Goal: Transaction & Acquisition: Book appointment/travel/reservation

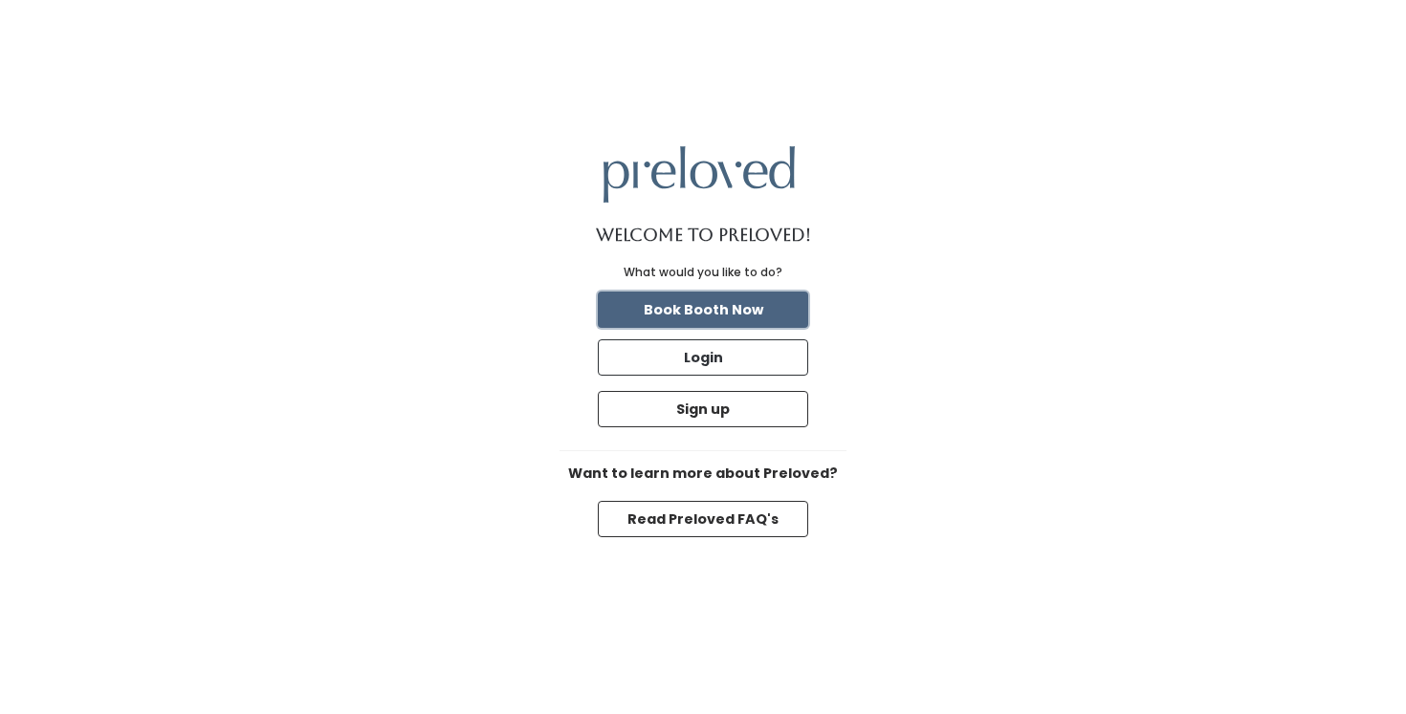
click at [715, 314] on button "Book Booth Now" at bounding box center [703, 310] width 210 height 36
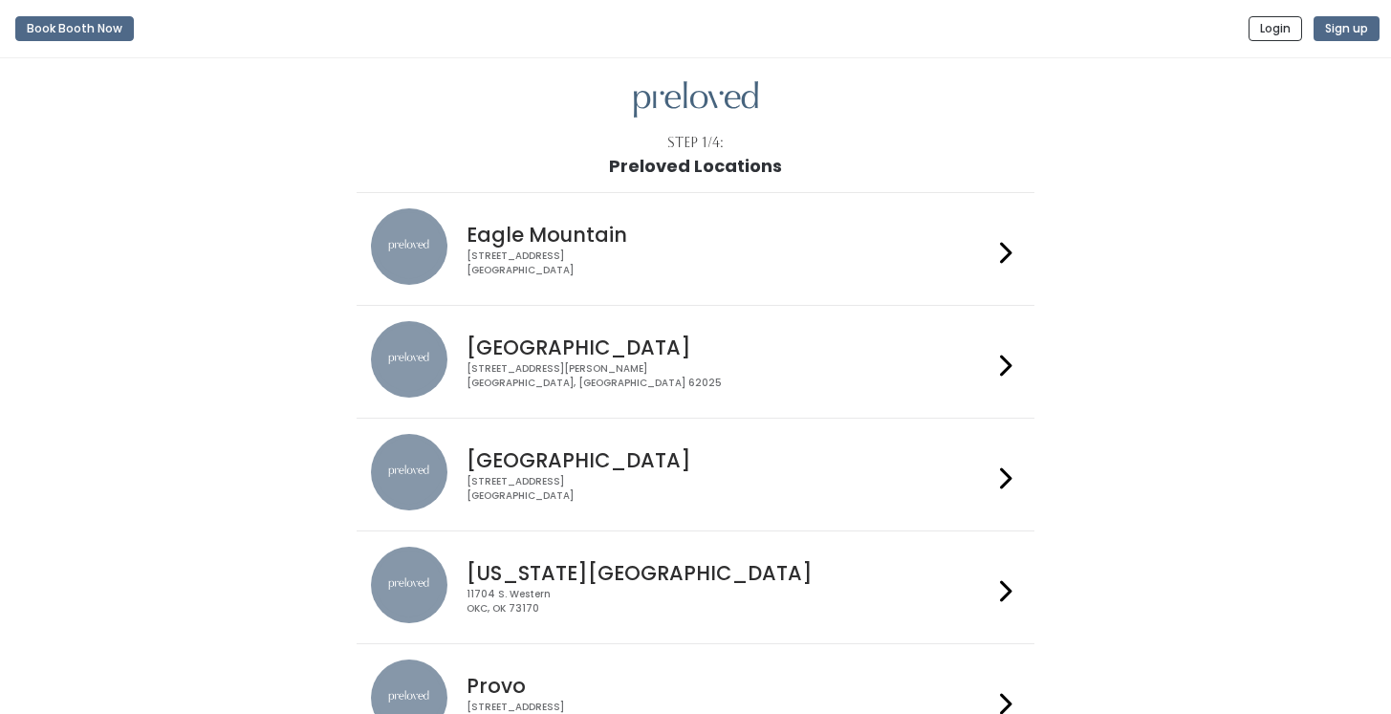
click at [526, 471] on h4 "Houston" at bounding box center [730, 460] width 526 height 22
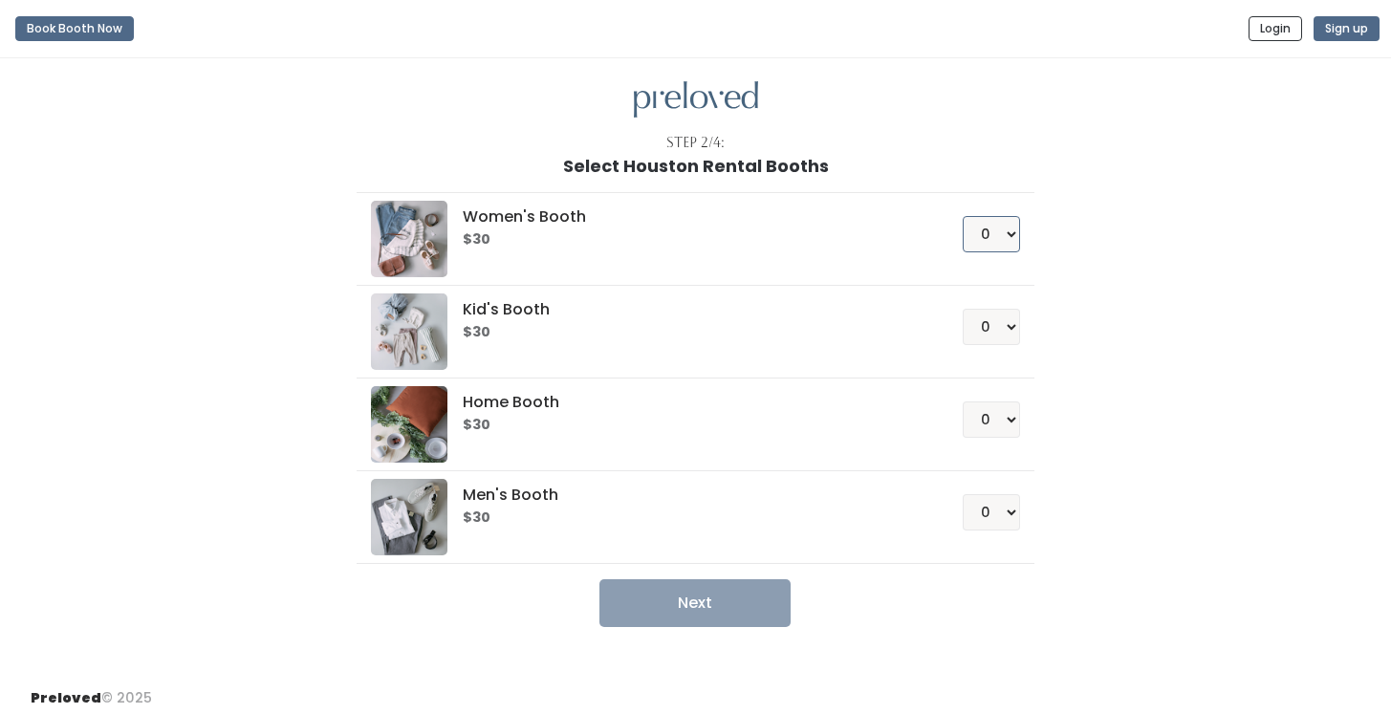
click at [1004, 233] on select "0 1 2 3 4" at bounding box center [991, 234] width 57 height 36
select select "1"
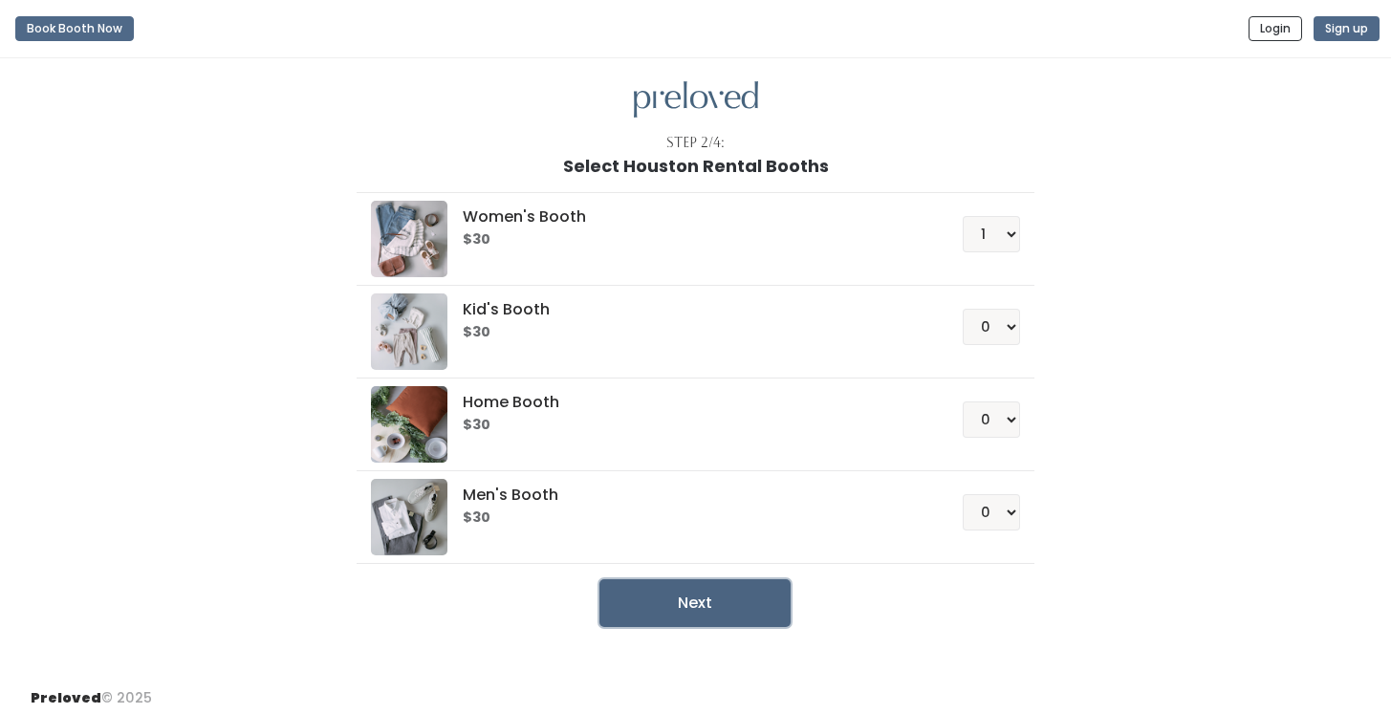
click at [720, 599] on button "Next" at bounding box center [695, 604] width 191 height 48
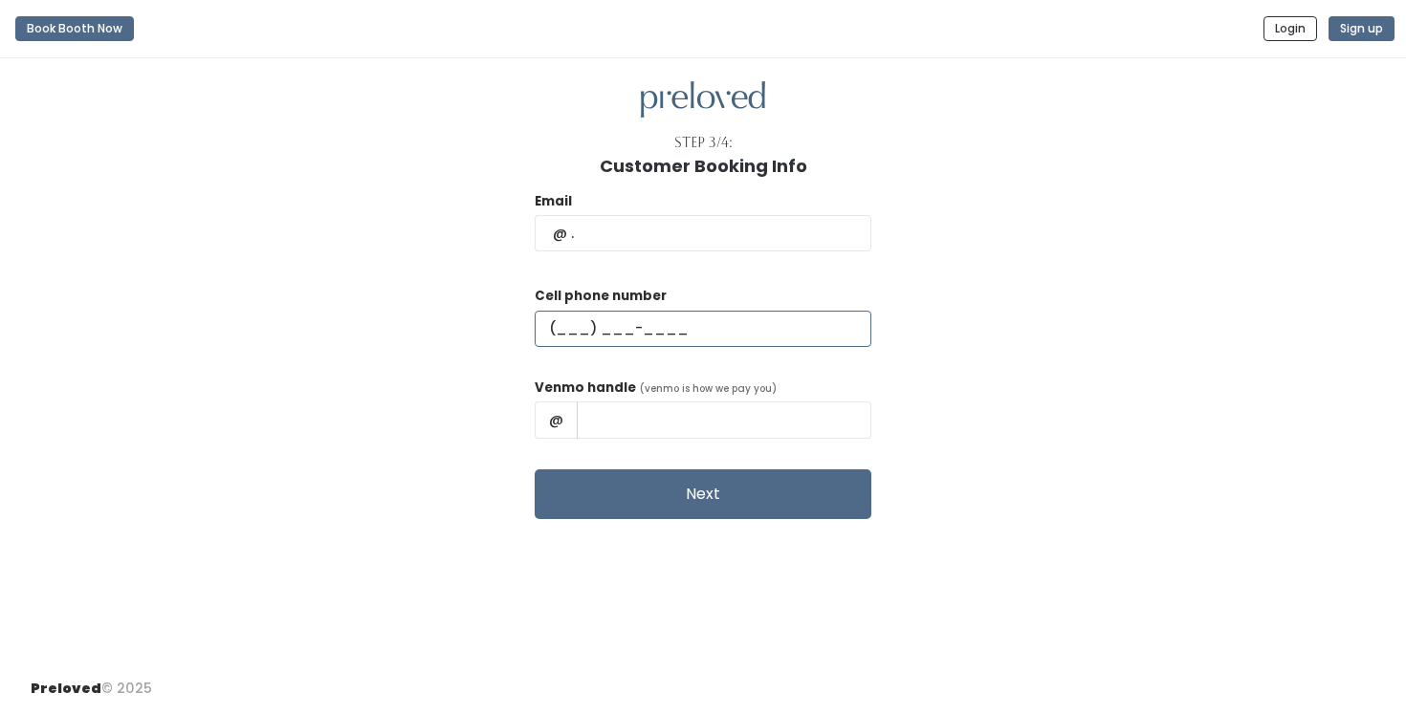
click at [620, 317] on input "text" at bounding box center [703, 329] width 337 height 36
type input "[PHONE_NUMBER]"
type input "[EMAIL_ADDRESS][DOMAIN_NAME]"
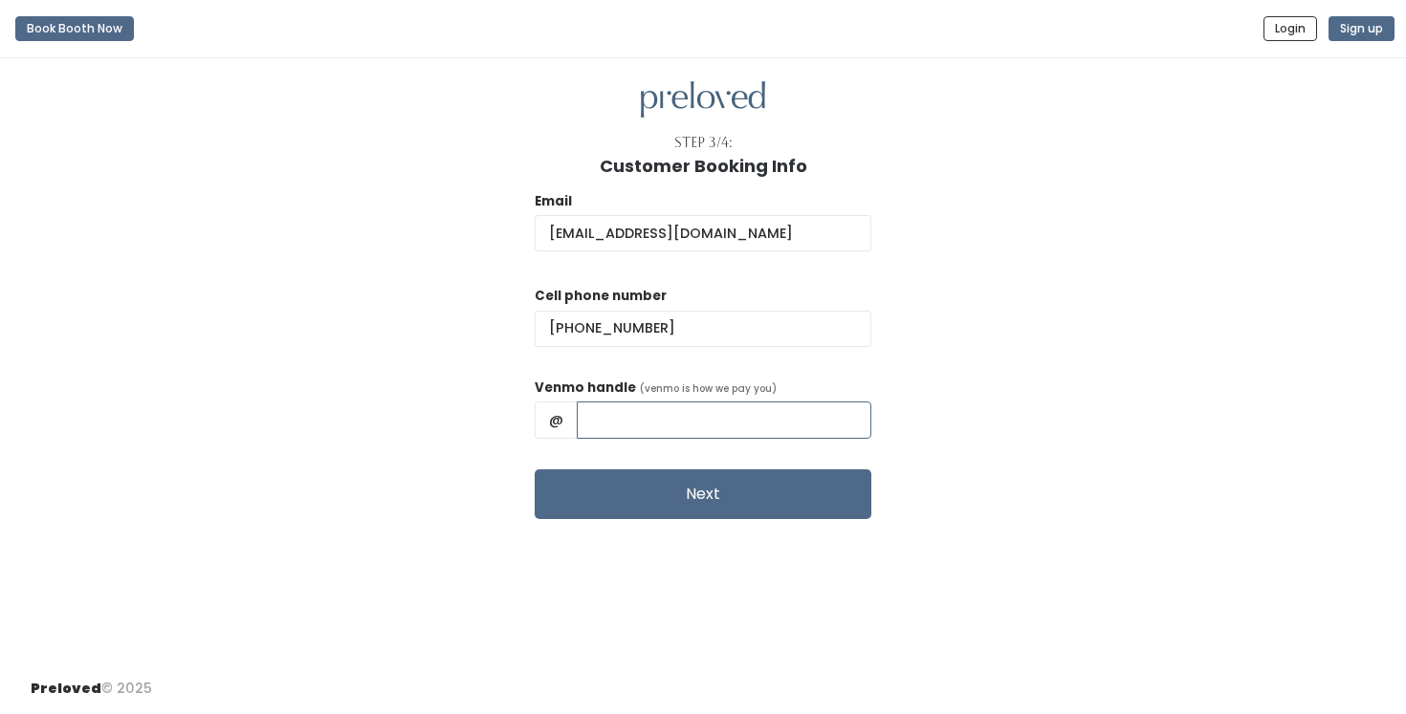
type input "Alana Rempell"
click at [667, 418] on input "Alana Rempell" at bounding box center [724, 420] width 295 height 36
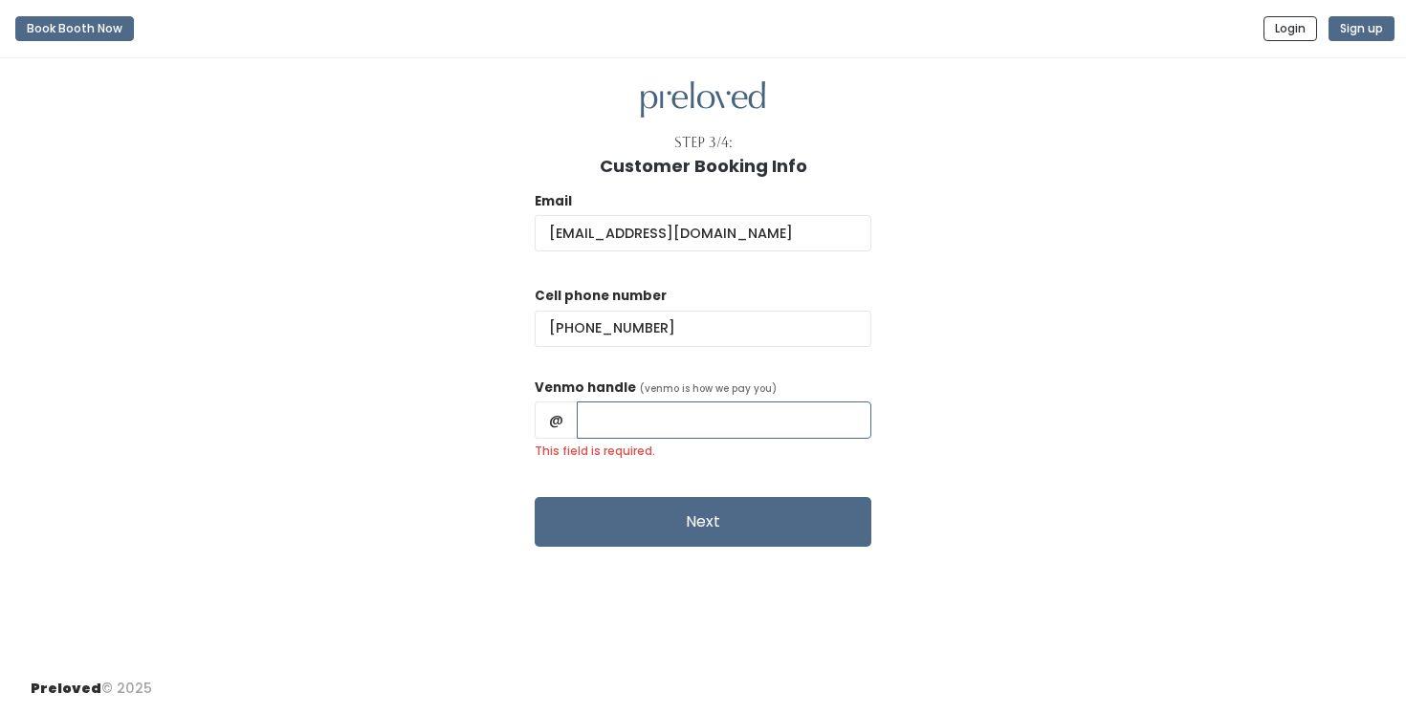
paste input "Debra-Rempell"
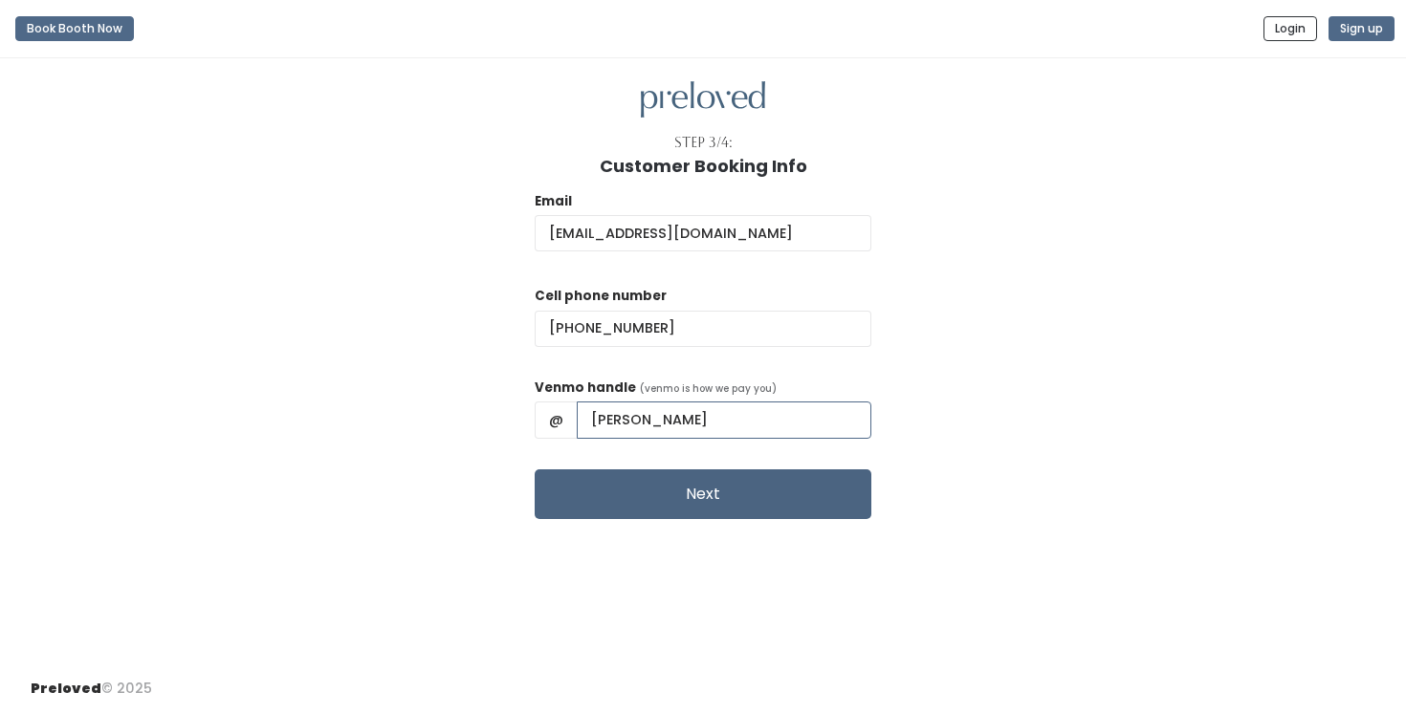
type input "Debra-Rempell"
click at [619, 494] on button "Next" at bounding box center [703, 495] width 337 height 50
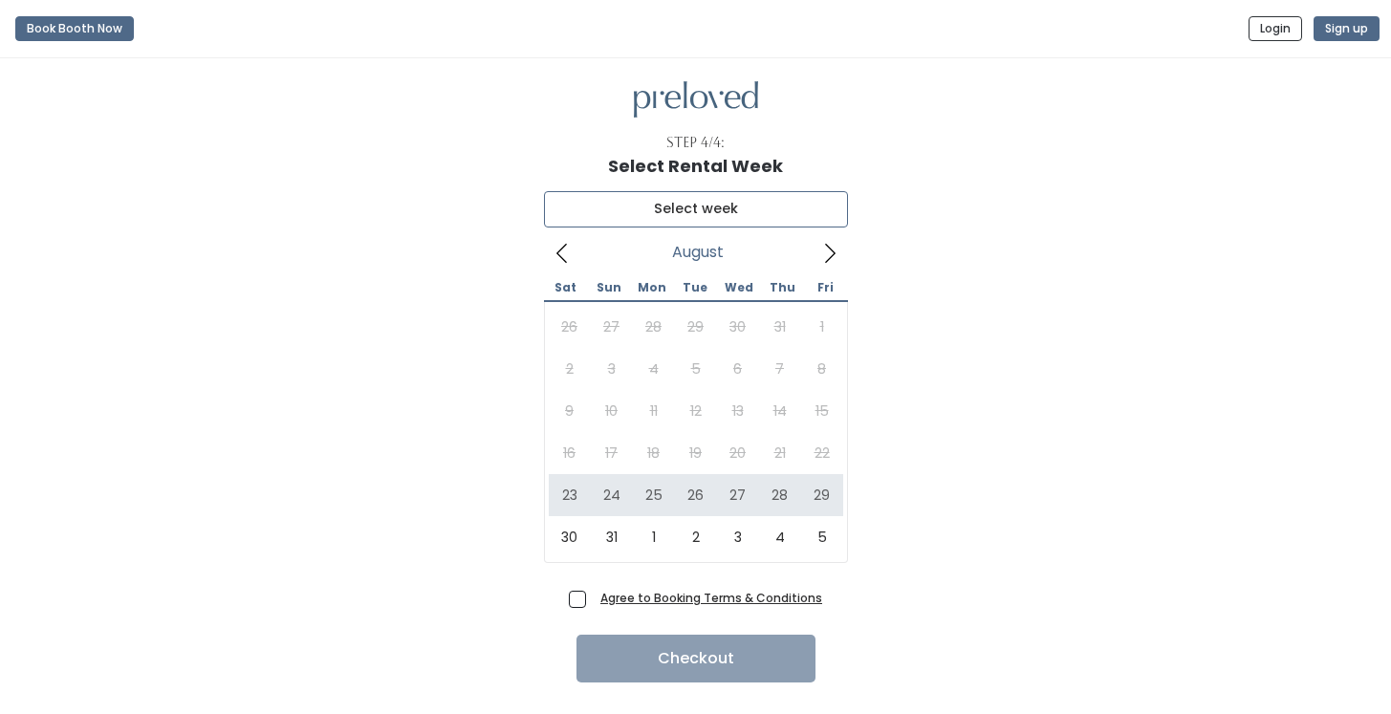
type input "[DATE] to [DATE]"
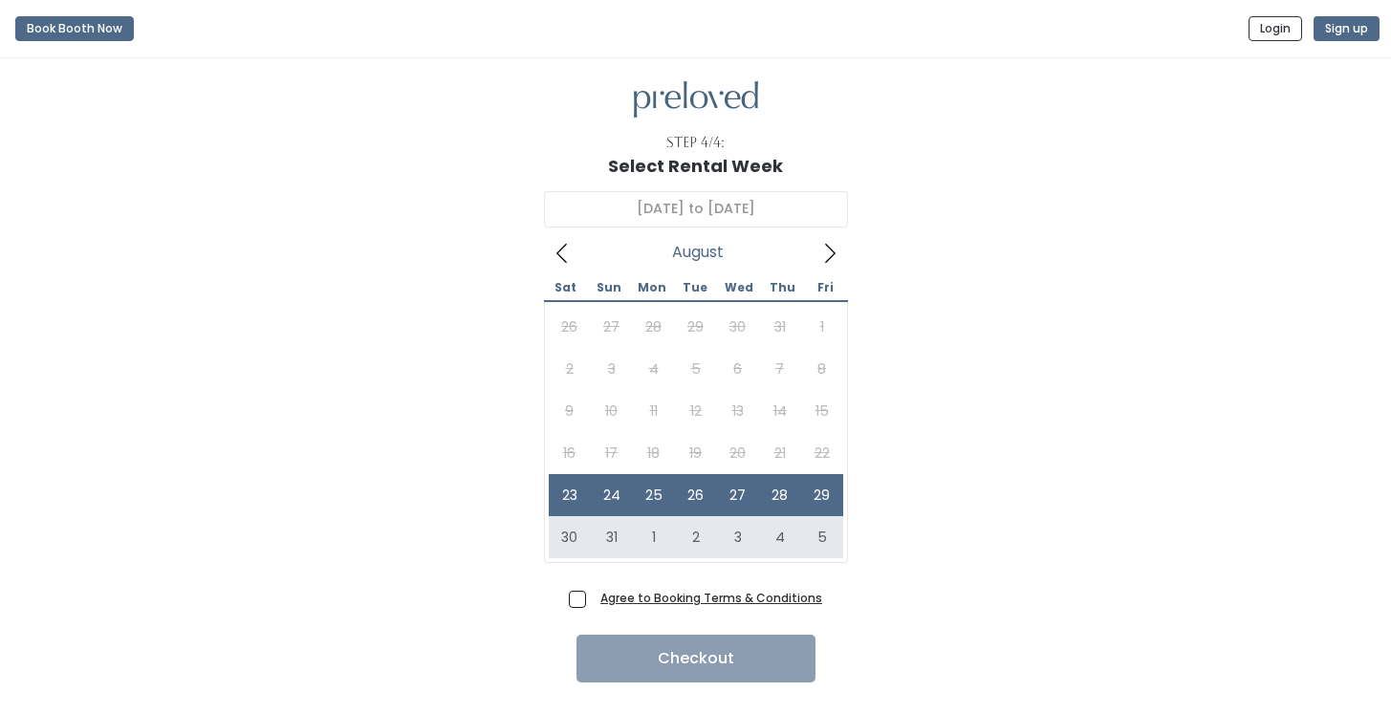
click at [593, 599] on span "Agree to Booking Terms & Conditions" at bounding box center [708, 597] width 230 height 19
click at [593, 599] on input "Agree to Booking Terms & Conditions" at bounding box center [599, 594] width 12 height 12
checkbox input "true"
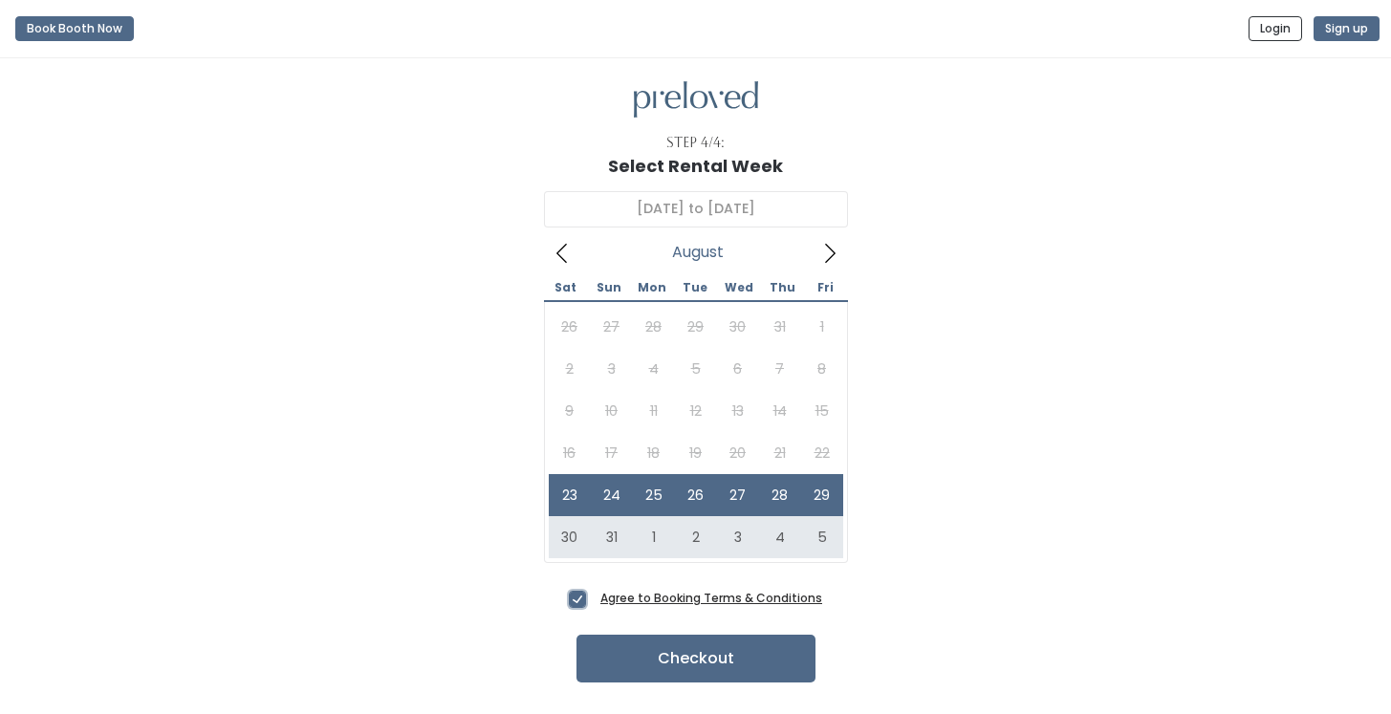
scroll to position [4, 0]
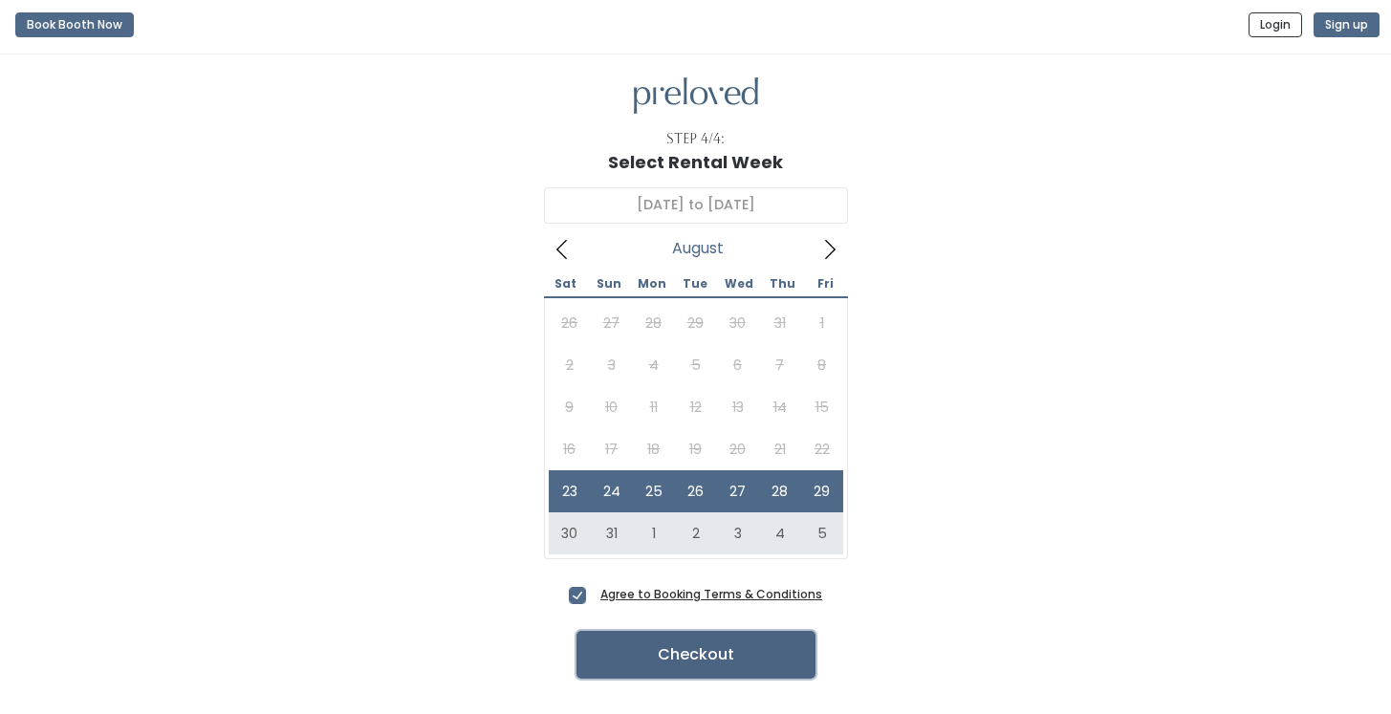
click at [758, 660] on button "Checkout" at bounding box center [696, 655] width 239 height 48
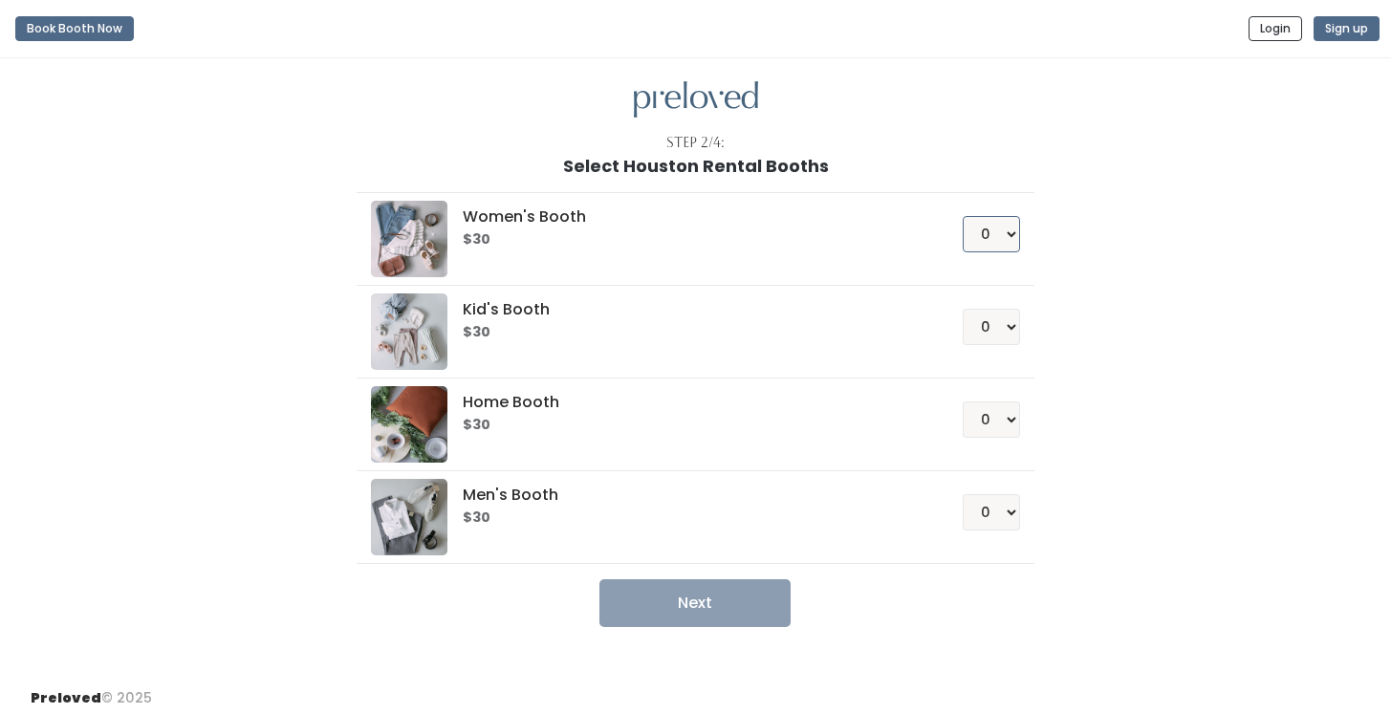
click at [1012, 228] on select "0 1 2 3 4" at bounding box center [991, 234] width 57 height 36
select select "1"
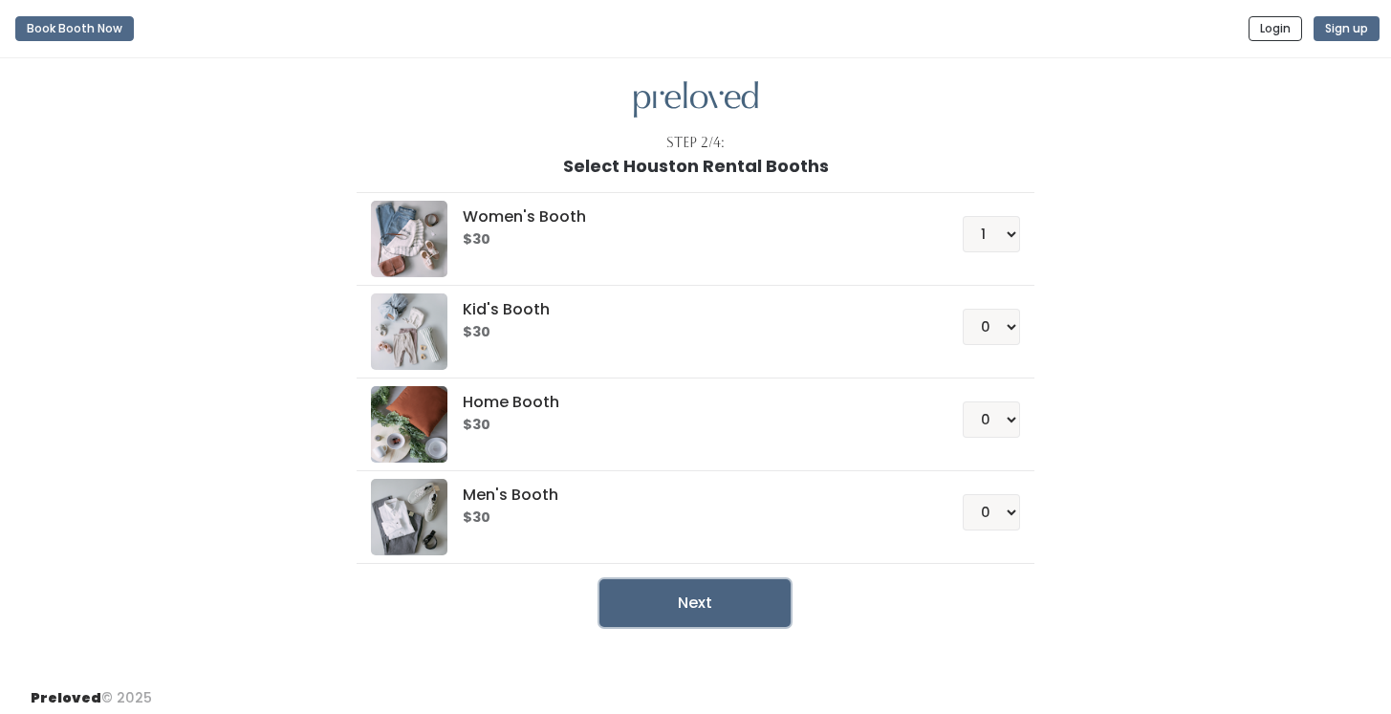
click at [714, 609] on button "Next" at bounding box center [695, 604] width 191 height 48
